Goal: Navigation & Orientation: Find specific page/section

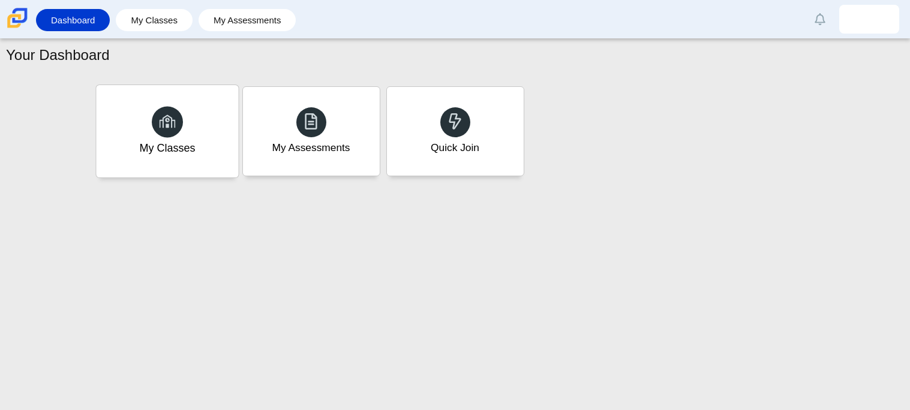
click at [225, 135] on div "My Classes" at bounding box center [167, 131] width 142 height 92
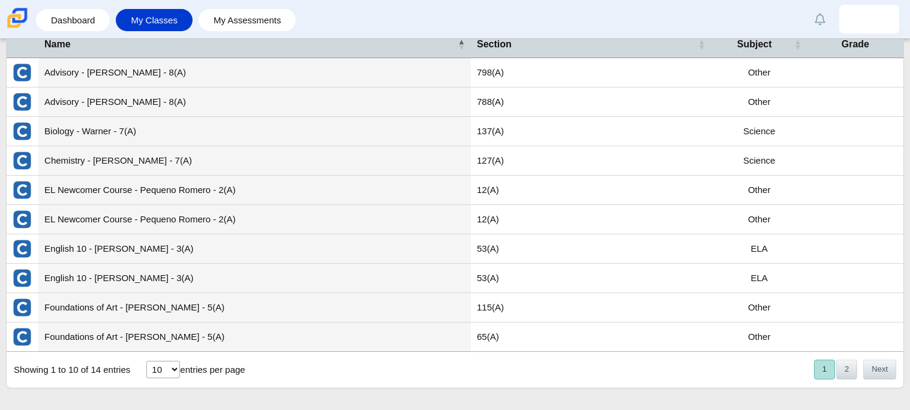
scroll to position [67, 0]
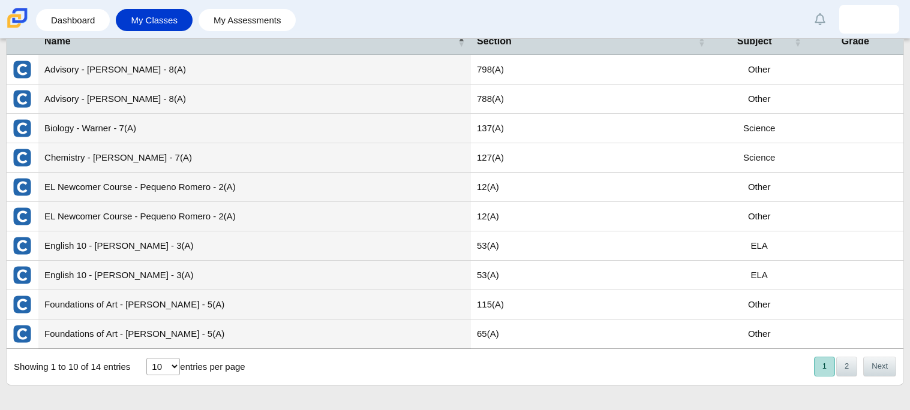
click at [202, 335] on td "Foundations of Art - Lira Landa - 5(A)" at bounding box center [254, 334] width 432 height 29
click at [849, 364] on button "2" at bounding box center [846, 367] width 21 height 20
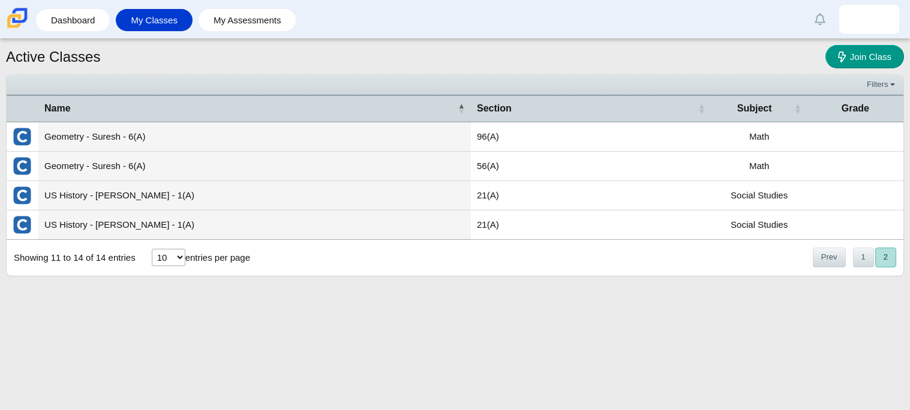
scroll to position [0, 0]
click at [869, 264] on button "1" at bounding box center [863, 258] width 21 height 20
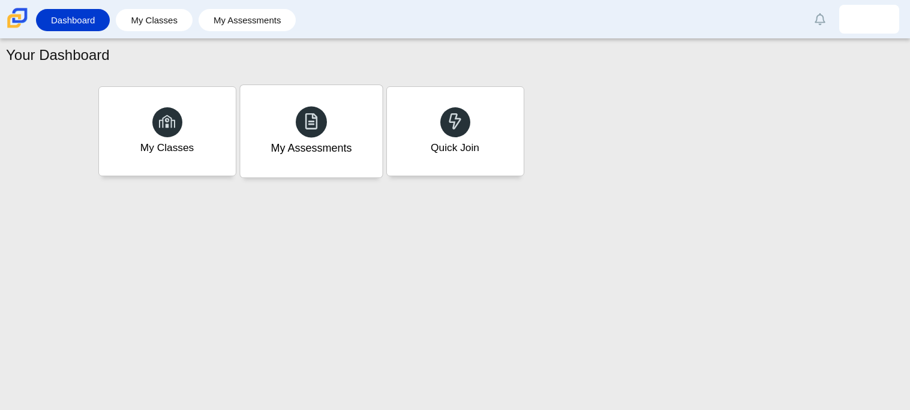
click at [313, 131] on span at bounding box center [311, 121] width 17 height 19
